Goal: Information Seeking & Learning: Find contact information

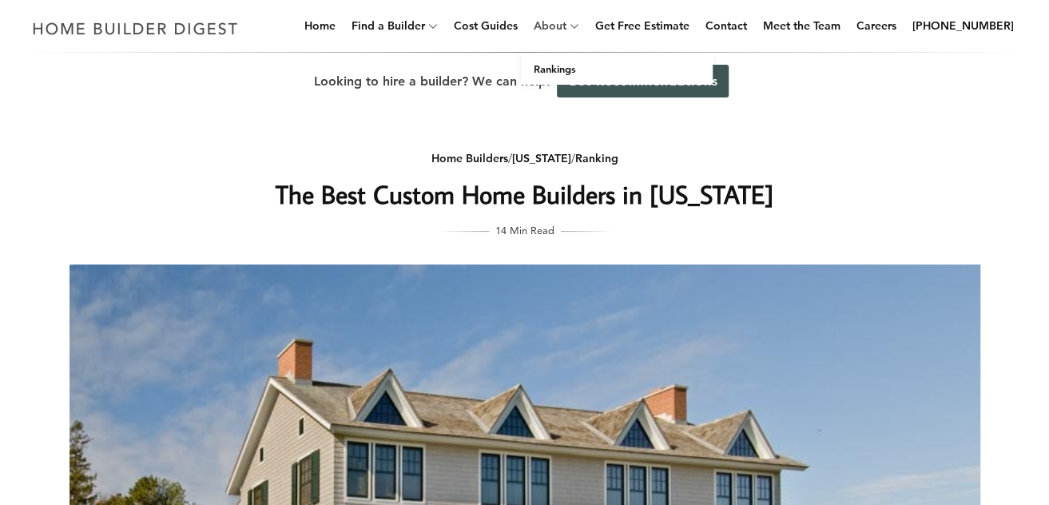
click at [566, 25] on link "About" at bounding box center [546, 25] width 39 height 51
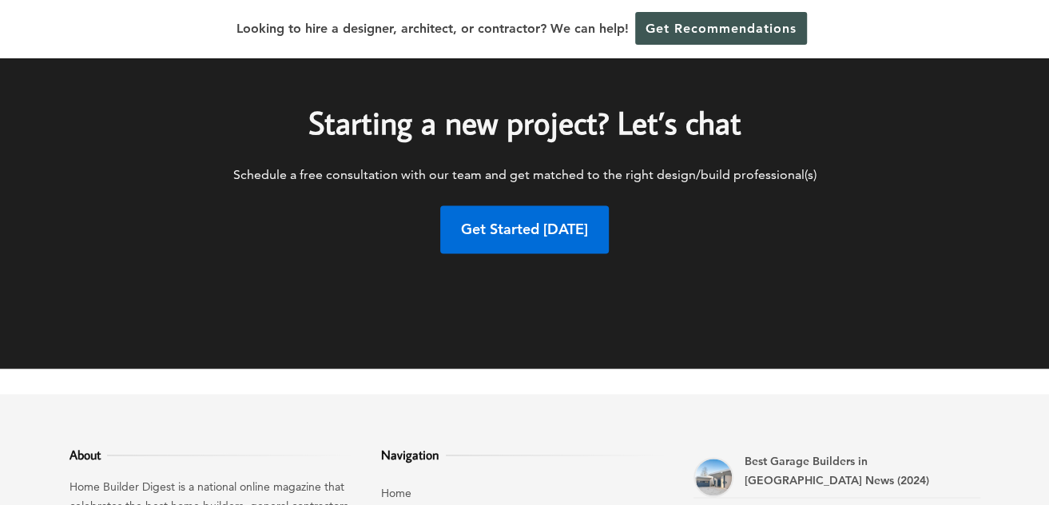
scroll to position [1141, 0]
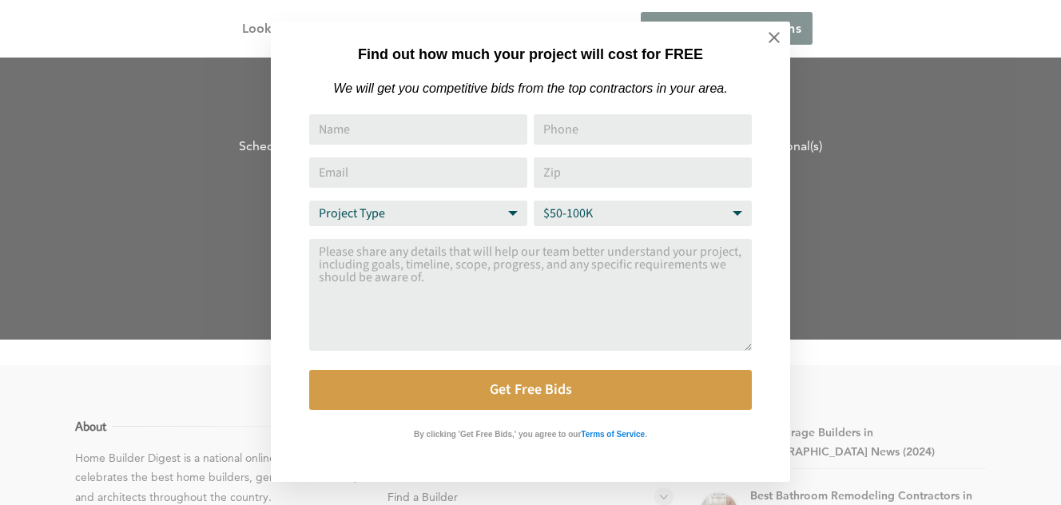
click at [817, 246] on div "Find out how much your project will cost for FREE We will get you competitive b…" at bounding box center [530, 252] width 1061 height 505
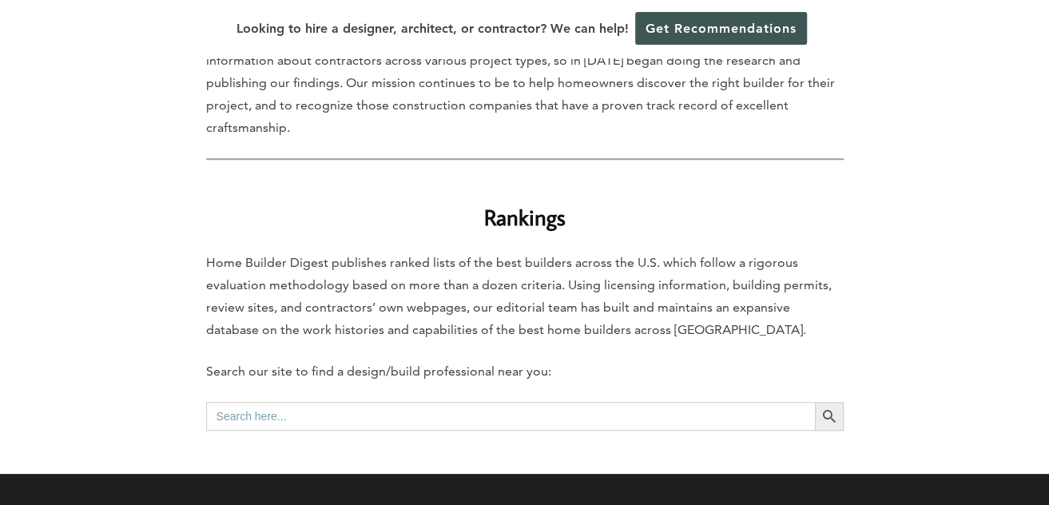
scroll to position [0, 0]
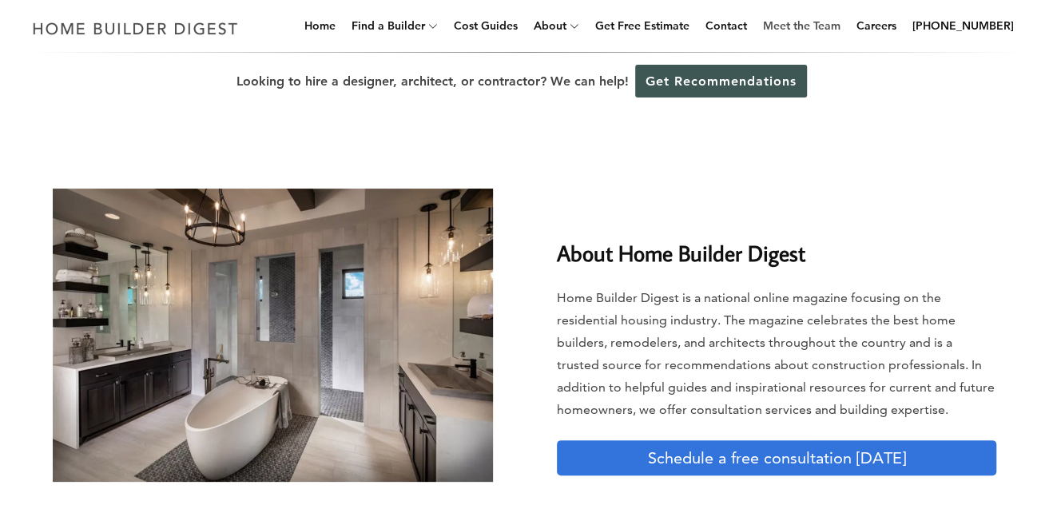
click at [813, 24] on link "Meet the Team" at bounding box center [802, 25] width 90 height 51
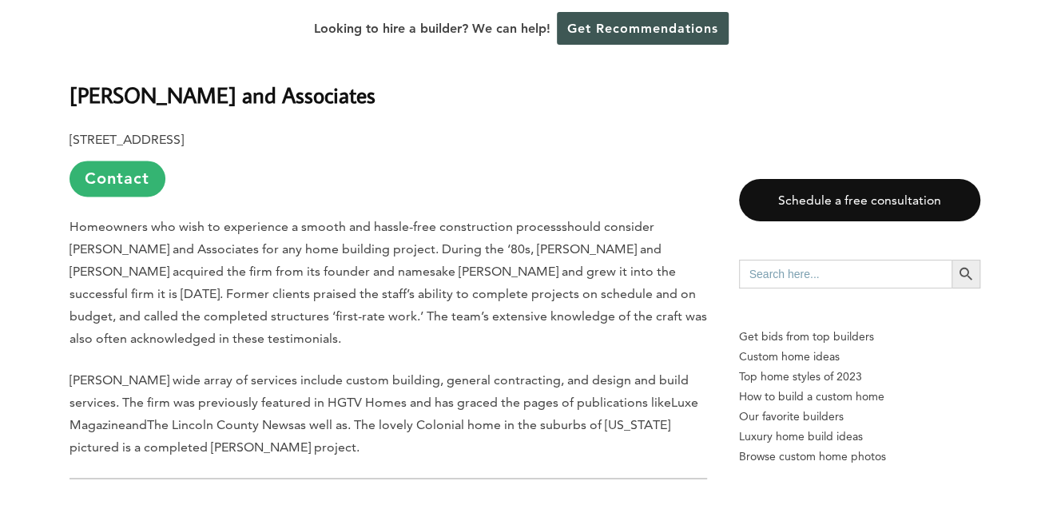
scroll to position [1245, 0]
drag, startPoint x: 320, startPoint y: 137, endPoint x: 68, endPoint y: 137, distance: 251.7
copy p "[STREET_ADDRESS]"
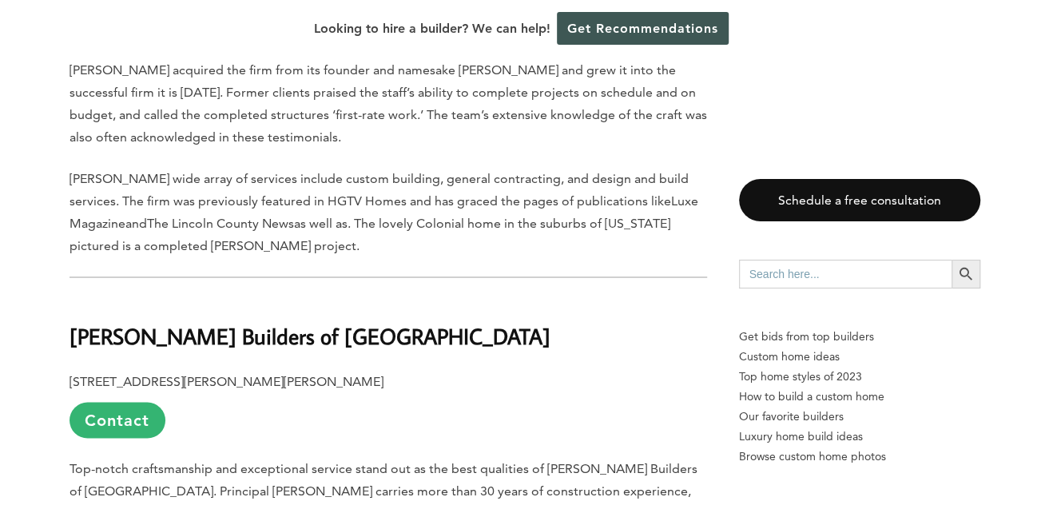
scroll to position [1455, 0]
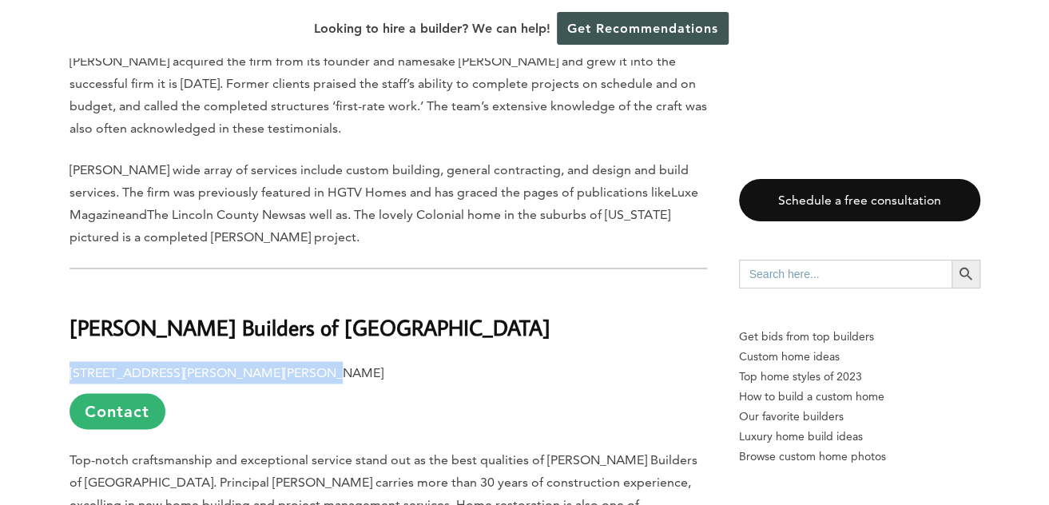
drag, startPoint x: 285, startPoint y: 371, endPoint x: 69, endPoint y: 376, distance: 216.6
click at [70, 376] on p "[STREET_ADDRESS][PERSON_NAME][PERSON_NAME] Contact" at bounding box center [389, 395] width 638 height 68
copy b "[STREET_ADDRESS][PERSON_NAME][PERSON_NAME]"
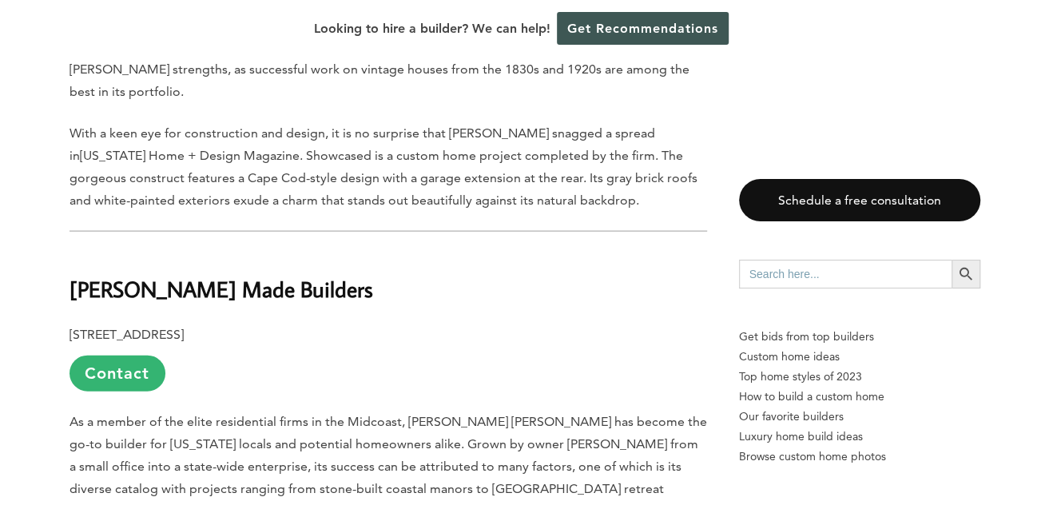
scroll to position [1912, 0]
drag, startPoint x: 320, startPoint y: 307, endPoint x: 66, endPoint y: 304, distance: 254.1
copy b "[STREET_ADDRESS]"
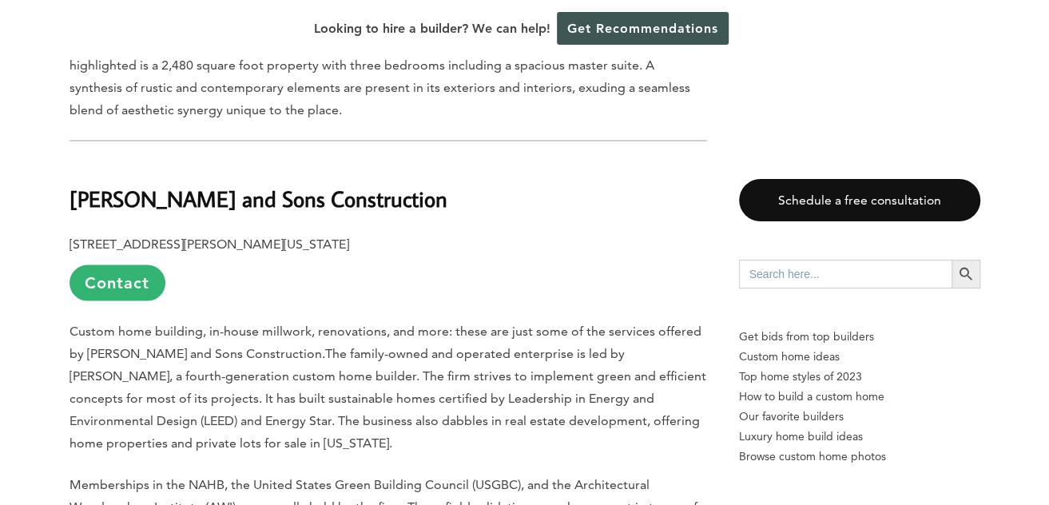
scroll to position [5239, 0]
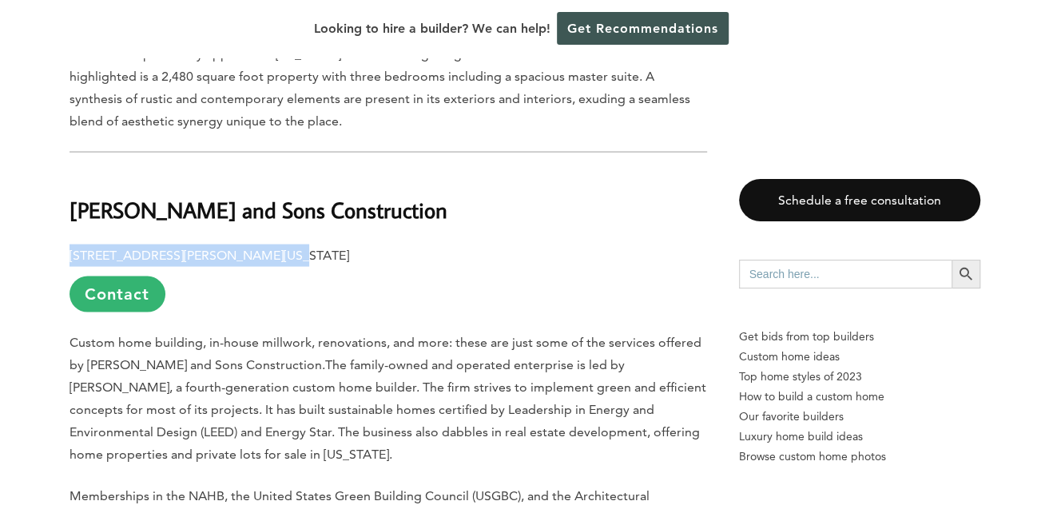
drag, startPoint x: 270, startPoint y: 189, endPoint x: 66, endPoint y: 197, distance: 204.7
copy b "[STREET_ADDRESS][PERSON_NAME][US_STATE]"
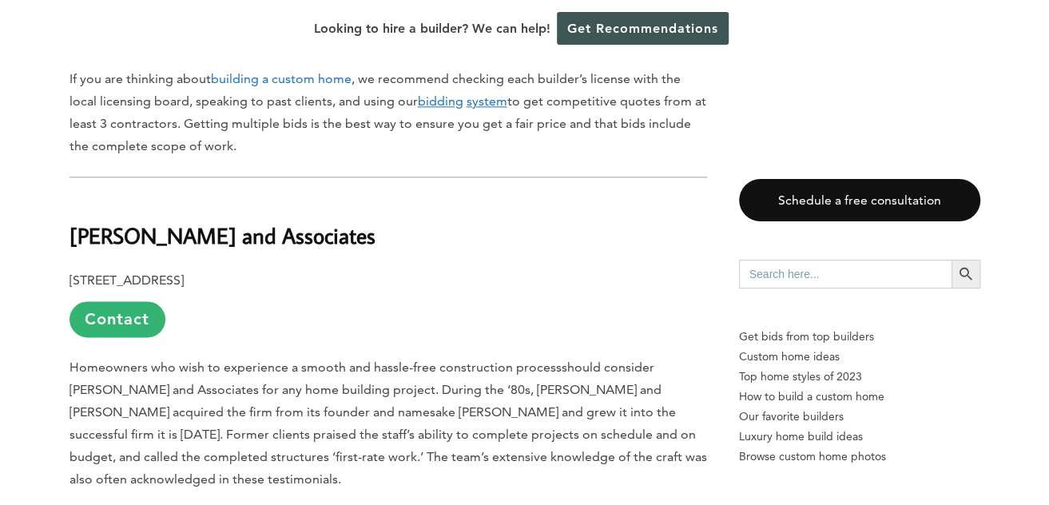
scroll to position [1103, 0]
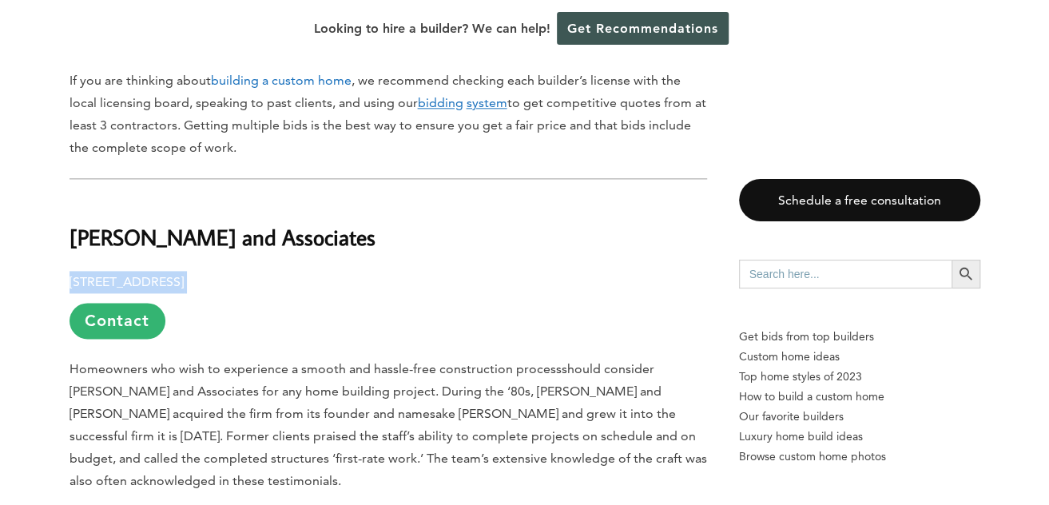
drag, startPoint x: 325, startPoint y: 279, endPoint x: 54, endPoint y: 266, distance: 271.2
copy p "[STREET_ADDRESS]"
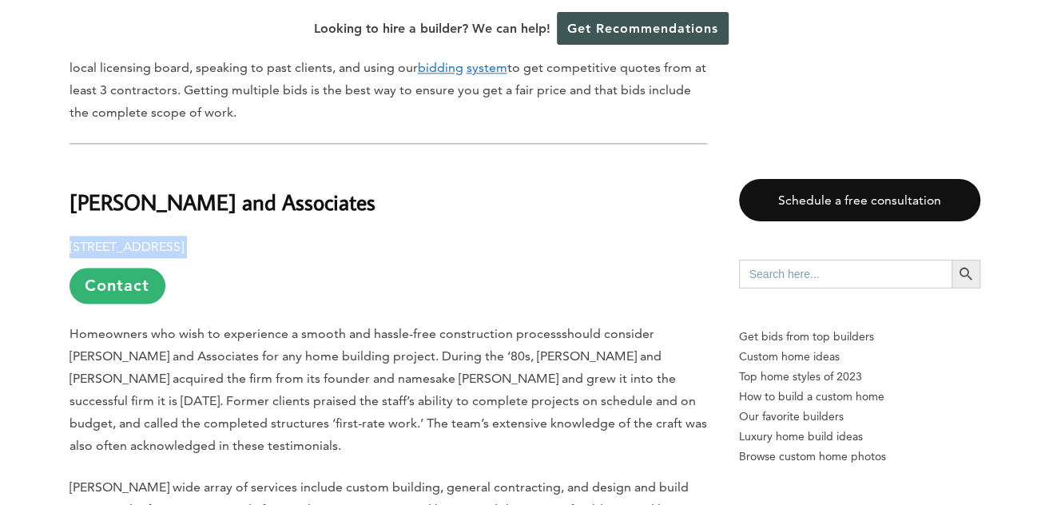
scroll to position [1139, 0]
click at [109, 280] on link "Contact" at bounding box center [118, 284] width 96 height 36
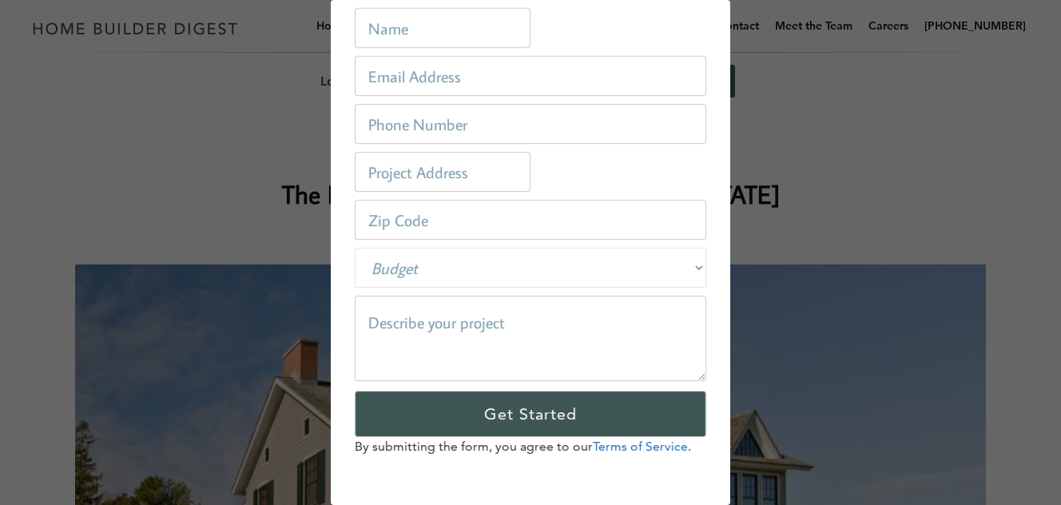
scroll to position [0, 0]
